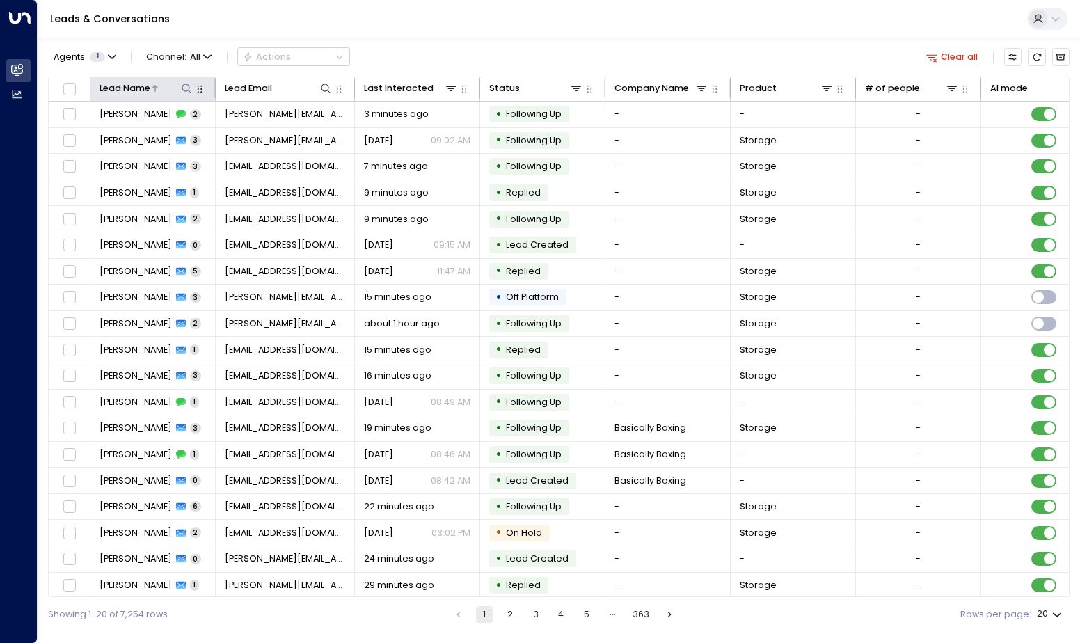
click at [187, 90] on icon at bounding box center [186, 88] width 11 height 11
type input "**********"
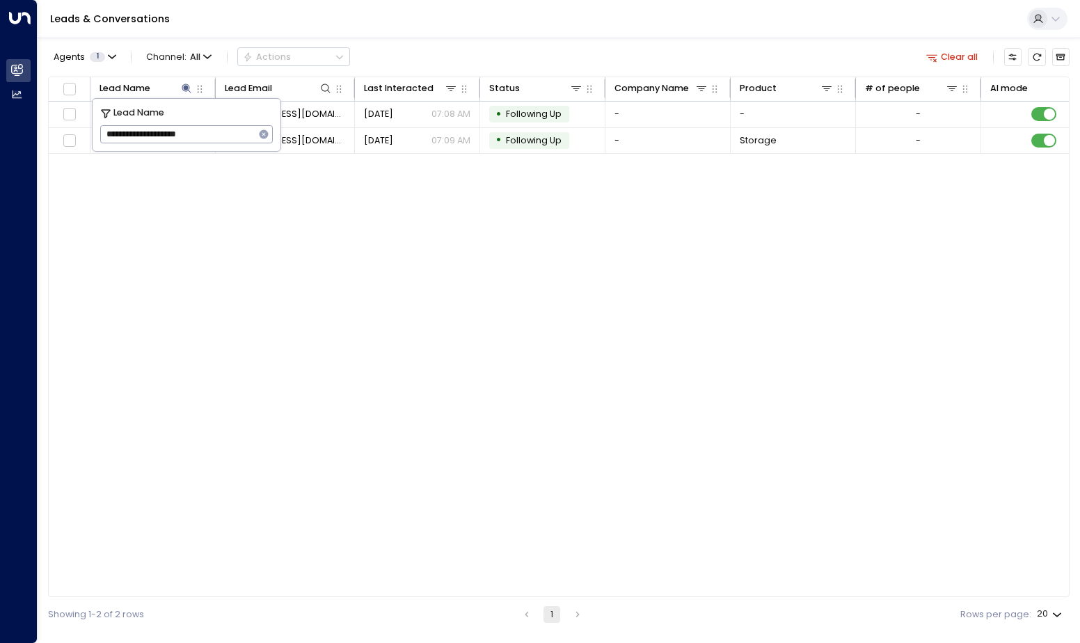
click at [587, 313] on div "Lead Name Lead Email Last Interacted Status Company Name Product # of people AI…" at bounding box center [559, 337] width 1022 height 521
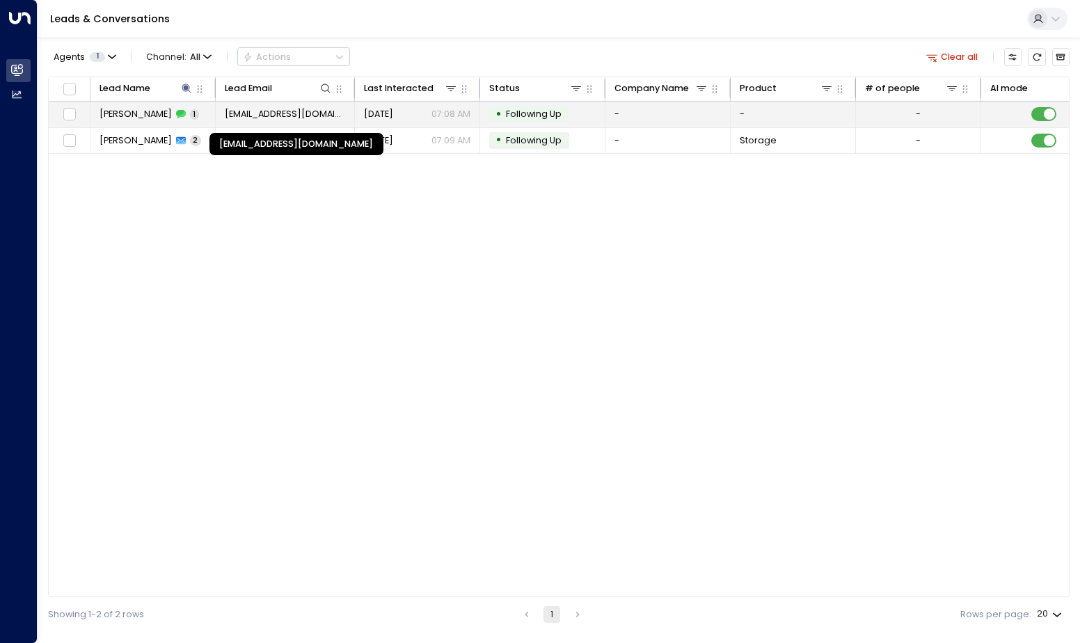
click at [290, 117] on span "[EMAIL_ADDRESS][DOMAIN_NAME]" at bounding box center [285, 114] width 121 height 13
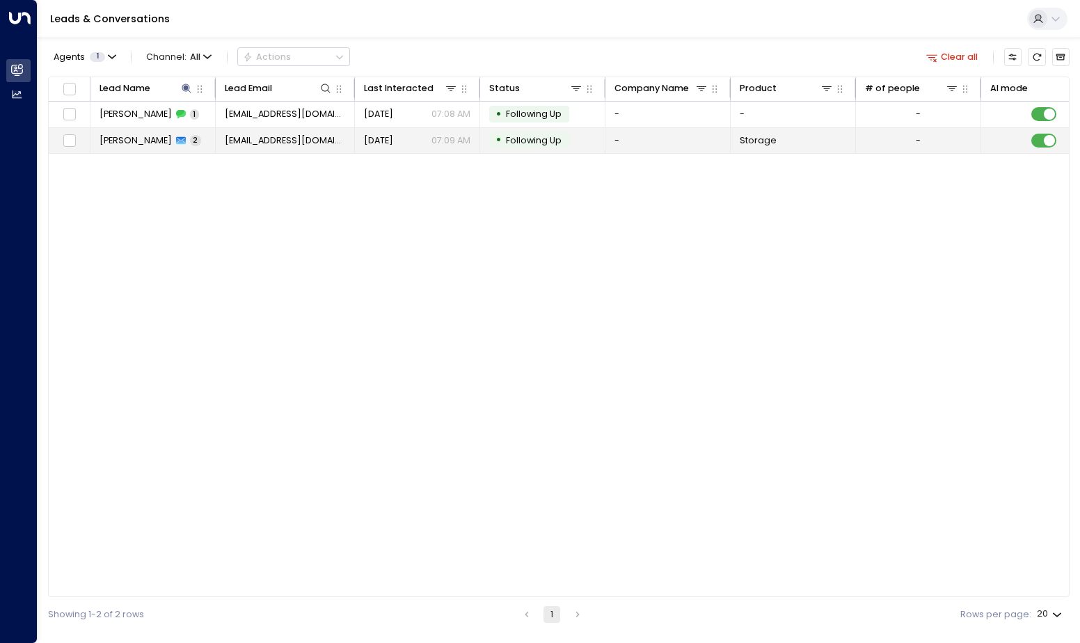
click at [201, 143] on span "2" at bounding box center [195, 140] width 11 height 10
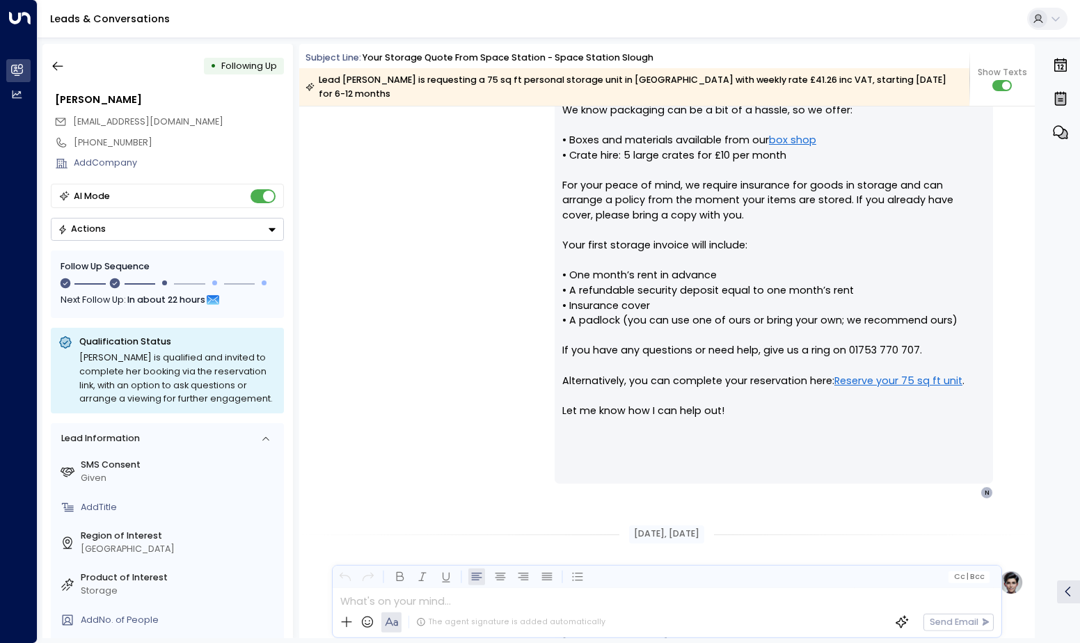
scroll to position [640, 0]
